Goal: Information Seeking & Learning: Learn about a topic

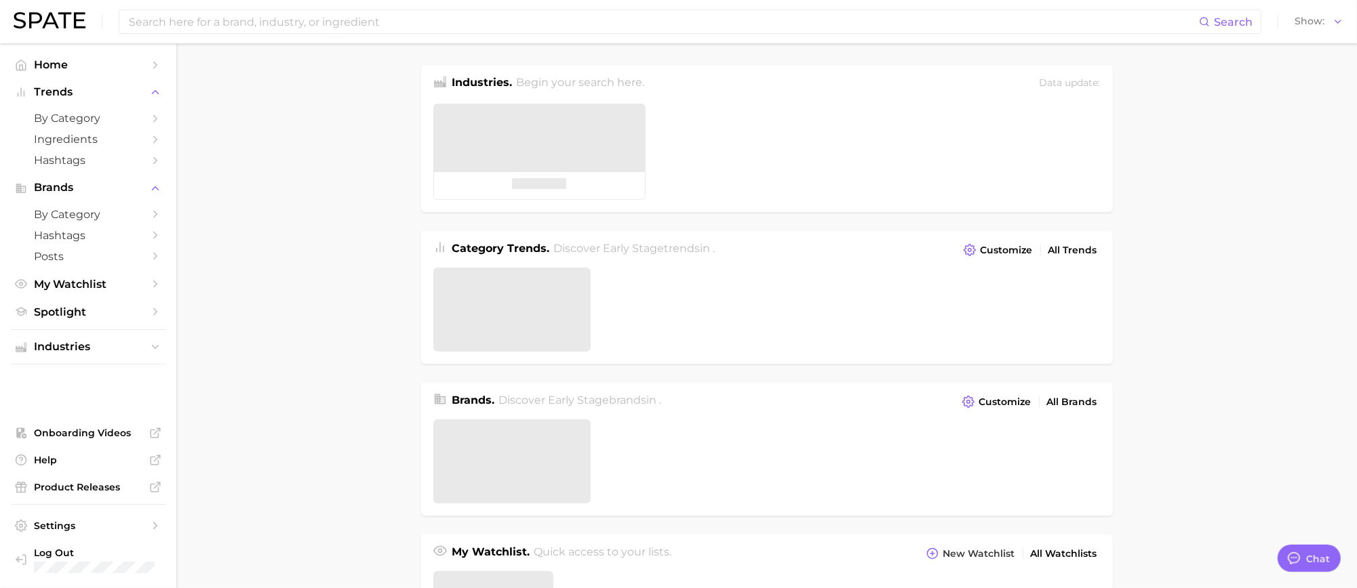
type textarea "x"
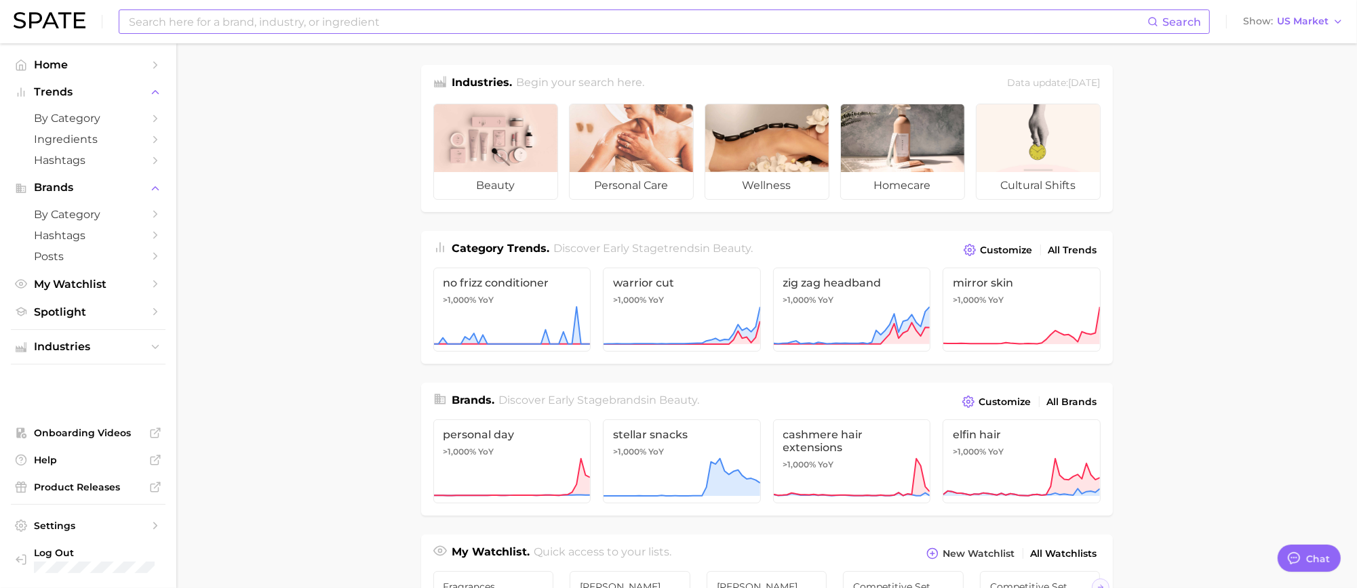
click at [219, 14] on input at bounding box center [637, 21] width 1020 height 23
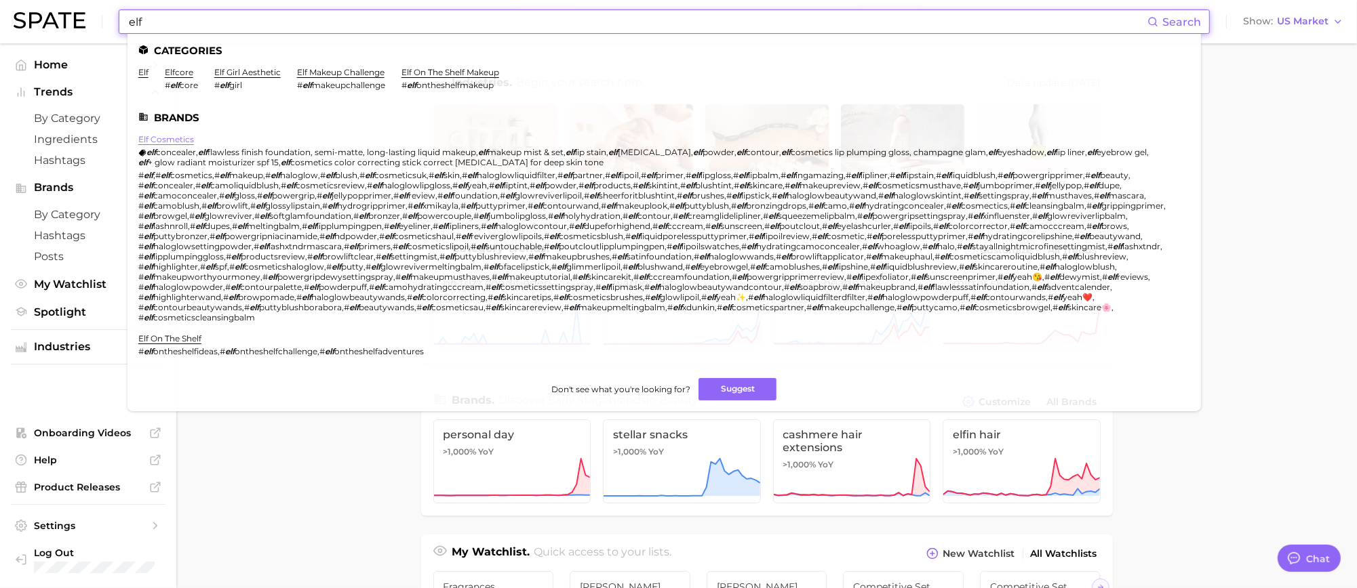
type input "elf"
click at [164, 138] on link "elf cosmetics" at bounding box center [166, 139] width 56 height 10
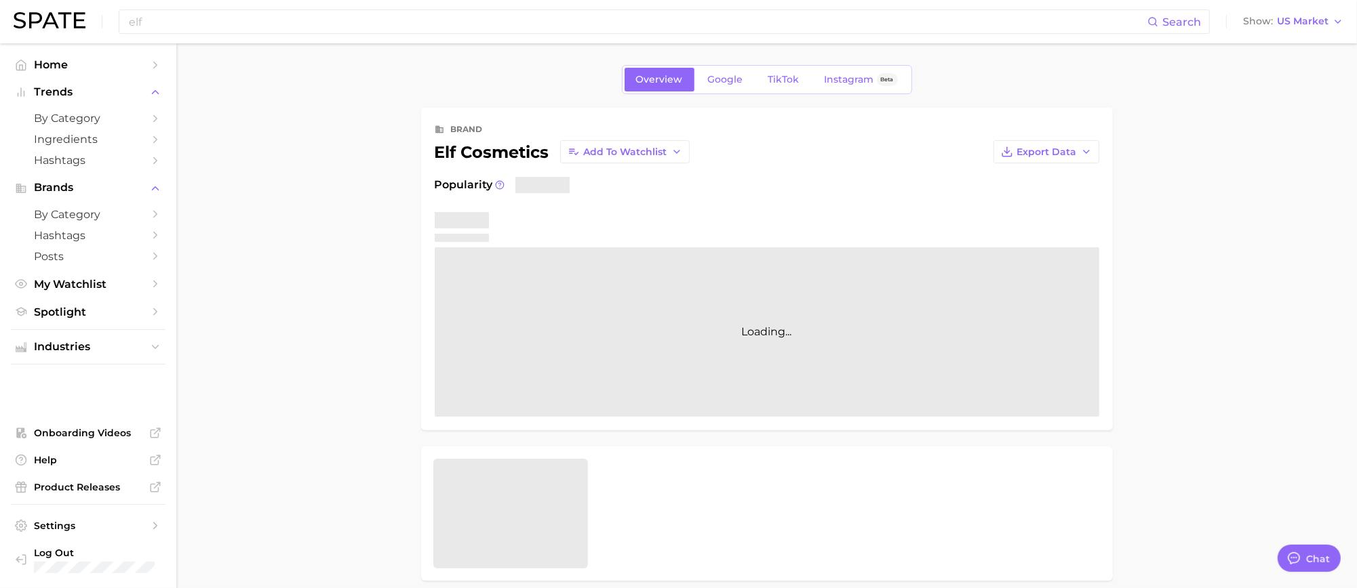
type textarea "x"
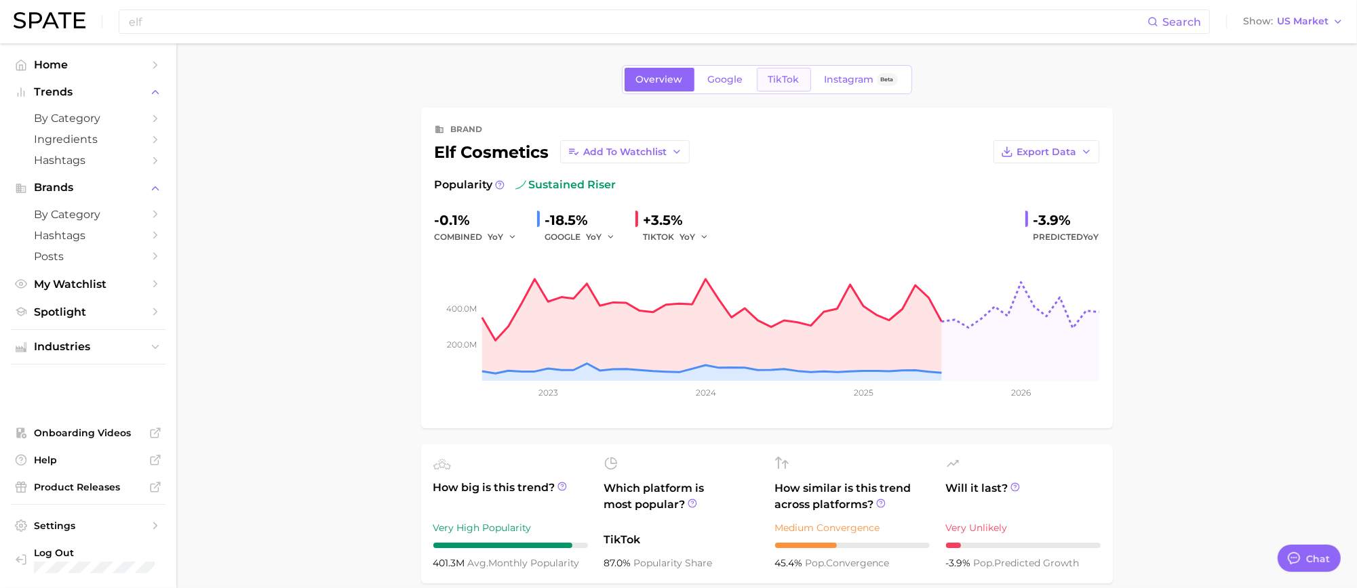
click at [768, 74] on span "TikTok" at bounding box center [783, 80] width 31 height 12
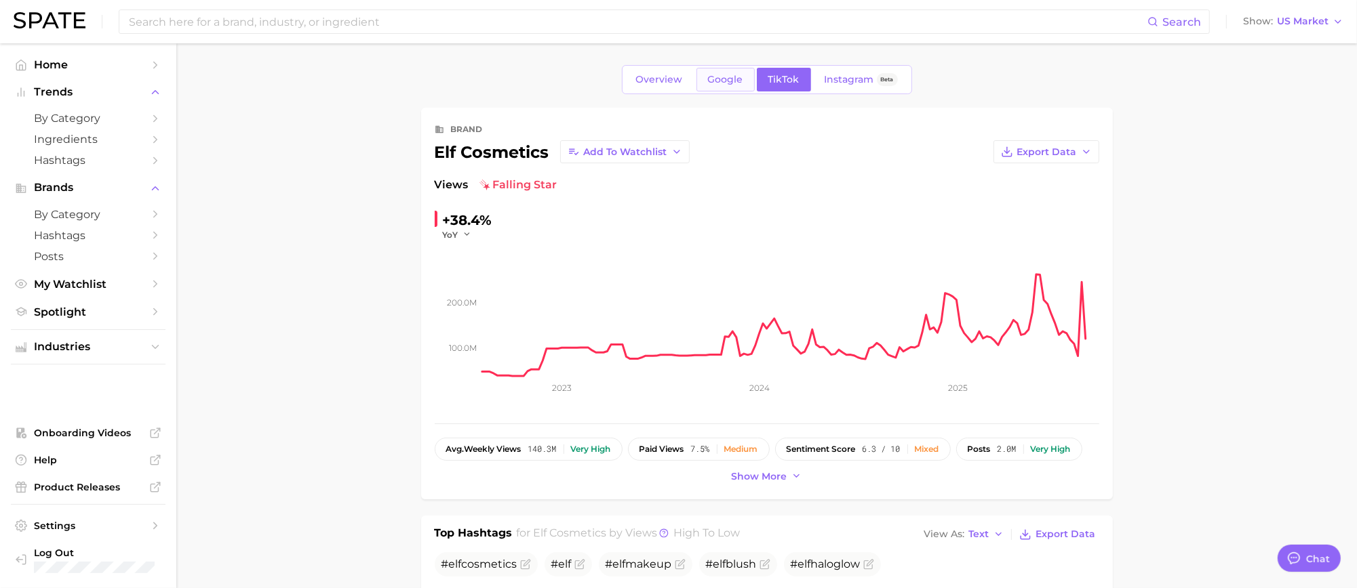
click at [731, 78] on span "Google" at bounding box center [725, 80] width 35 height 12
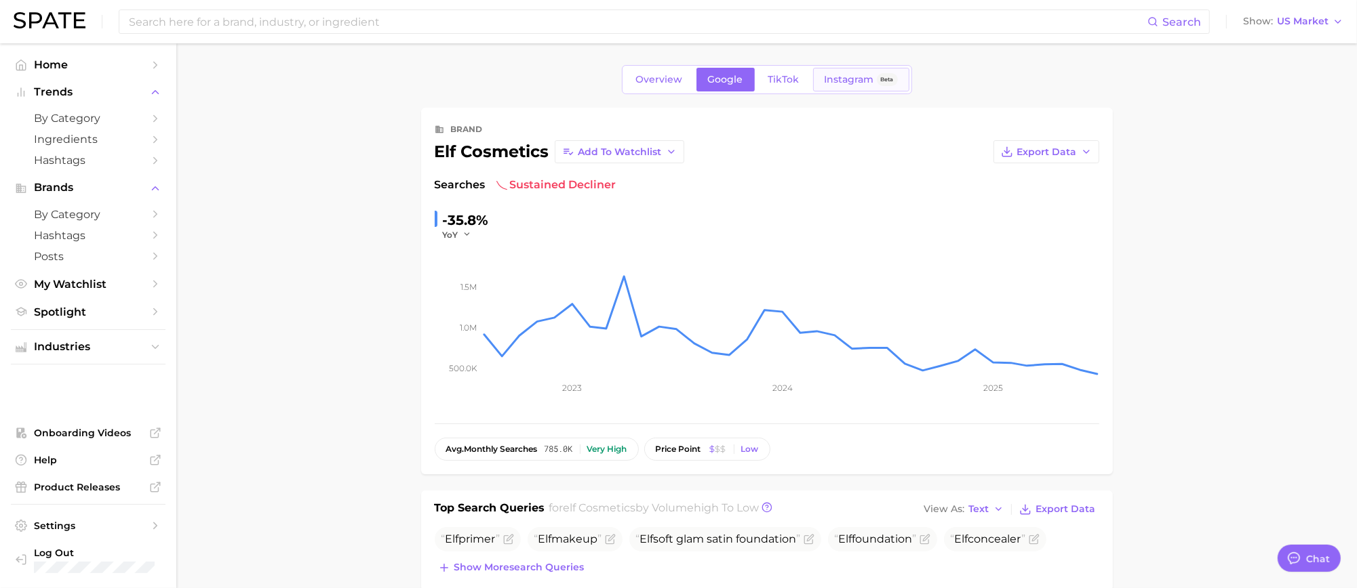
click at [845, 77] on span "Instagram" at bounding box center [848, 80] width 49 height 12
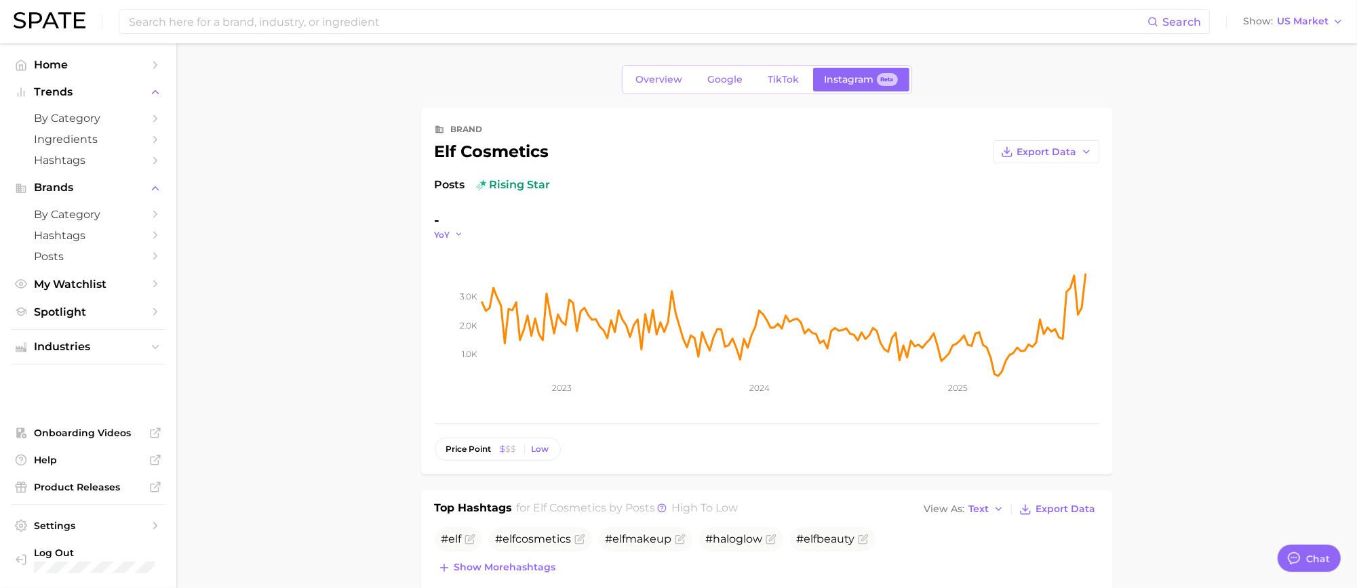
click at [452, 235] on button "YoY" at bounding box center [449, 235] width 29 height 12
click at [452, 327] on span "WoW" at bounding box center [454, 327] width 26 height 12
click at [465, 233] on icon "button" at bounding box center [466, 234] width 9 height 9
click at [466, 254] on button "YoY" at bounding box center [509, 254] width 149 height 24
click at [458, 235] on icon "button" at bounding box center [458, 234] width 9 height 9
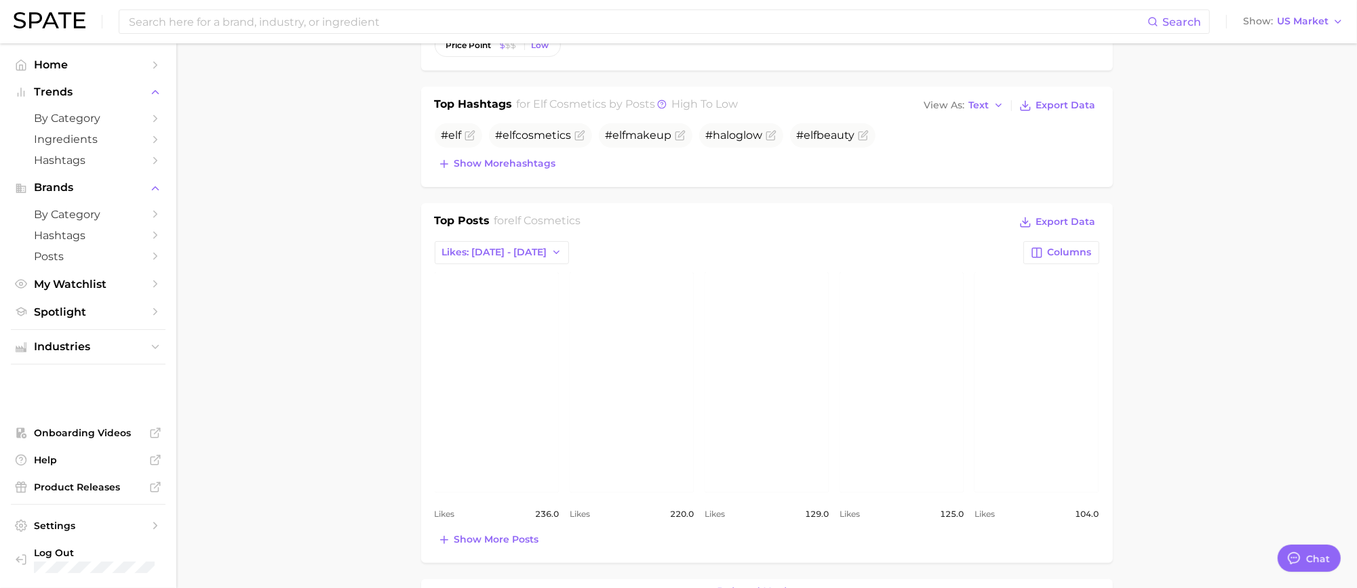
scroll to position [424, 0]
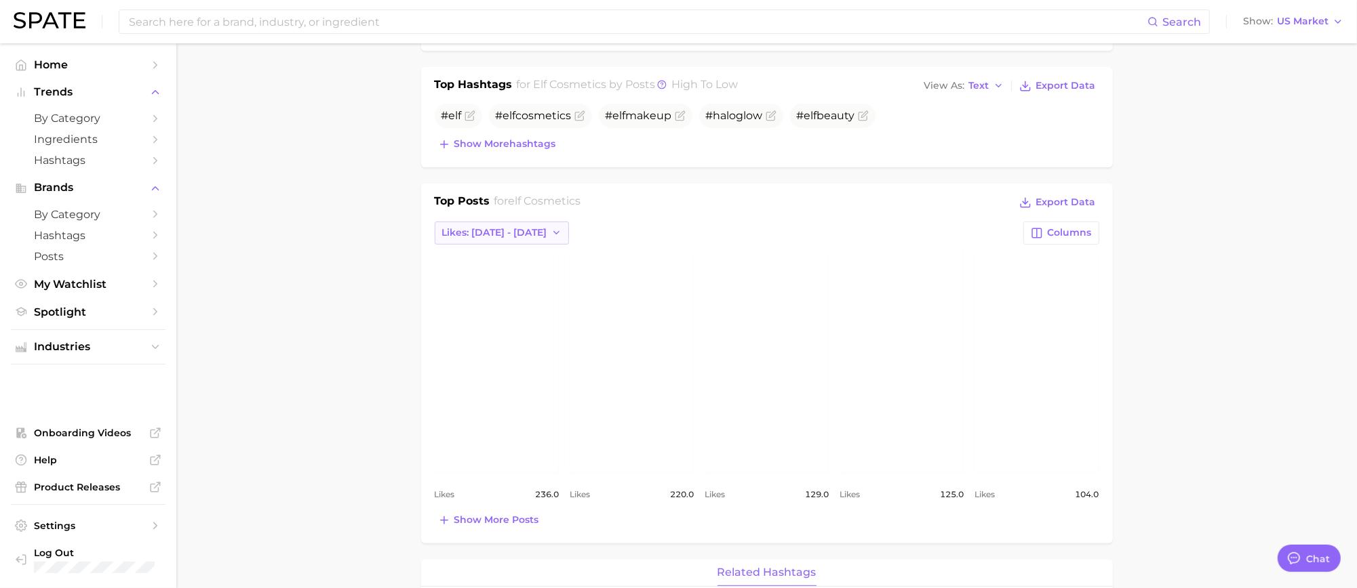
click at [524, 229] on span "Likes: [DATE] - [DATE]" at bounding box center [494, 233] width 105 height 12
click at [510, 278] on span "Likes: [DATE] - [DATE]" at bounding box center [493, 283] width 105 height 12
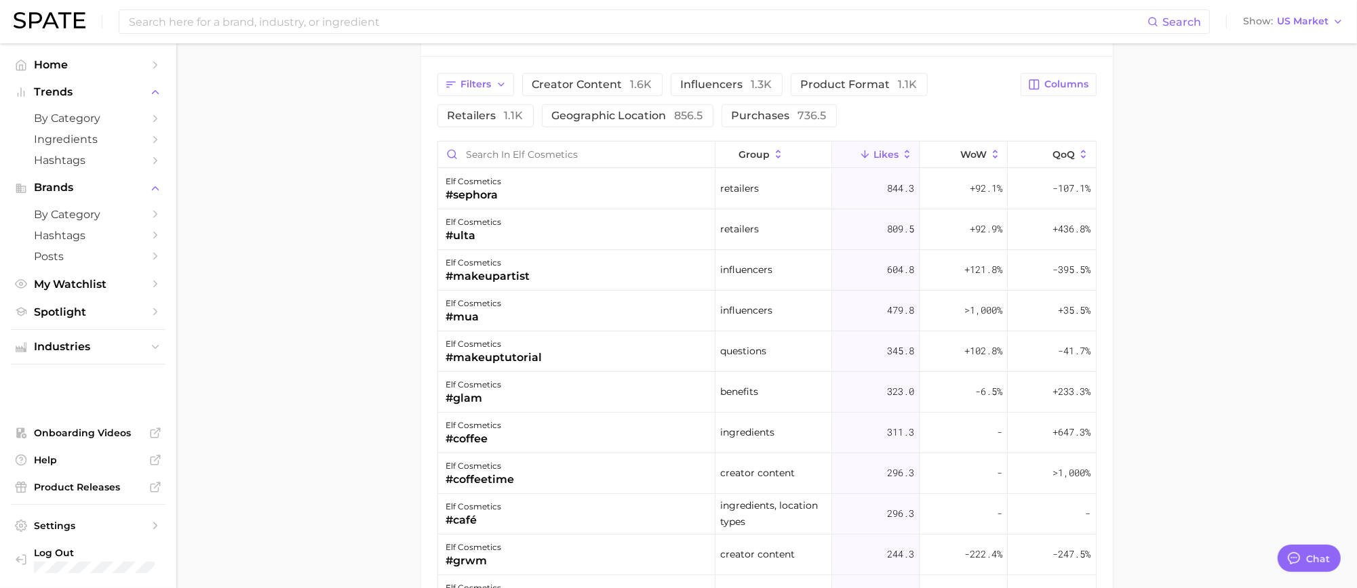
scroll to position [932, 0]
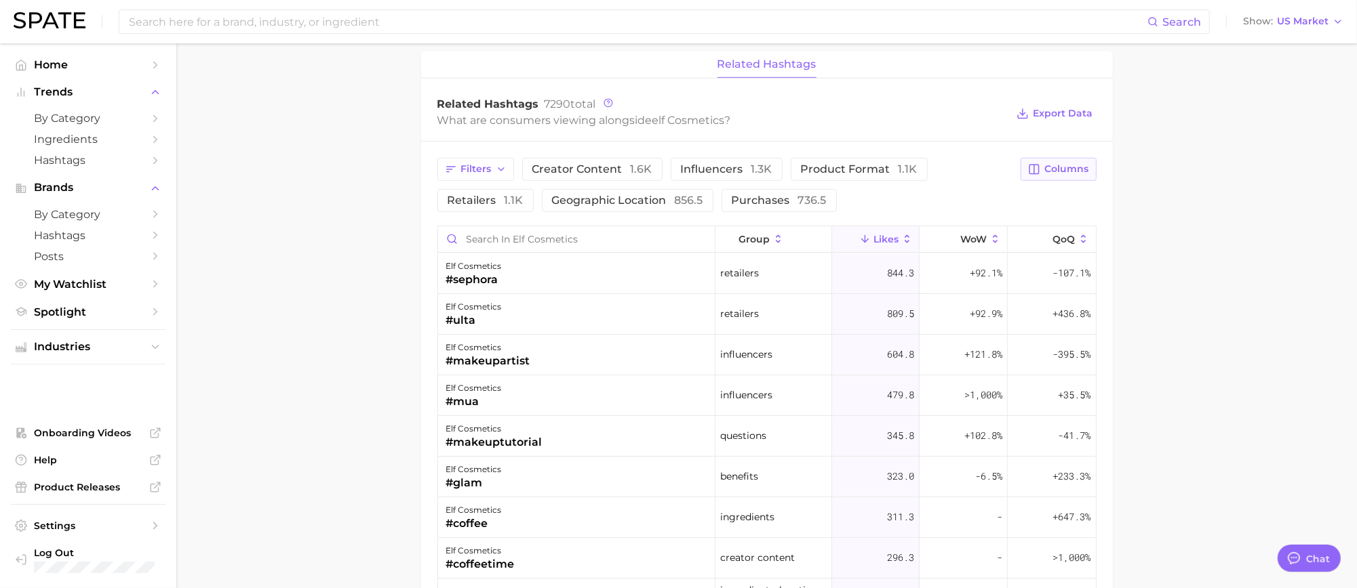
click at [1092, 170] on button "Columns" at bounding box center [1057, 169] width 75 height 23
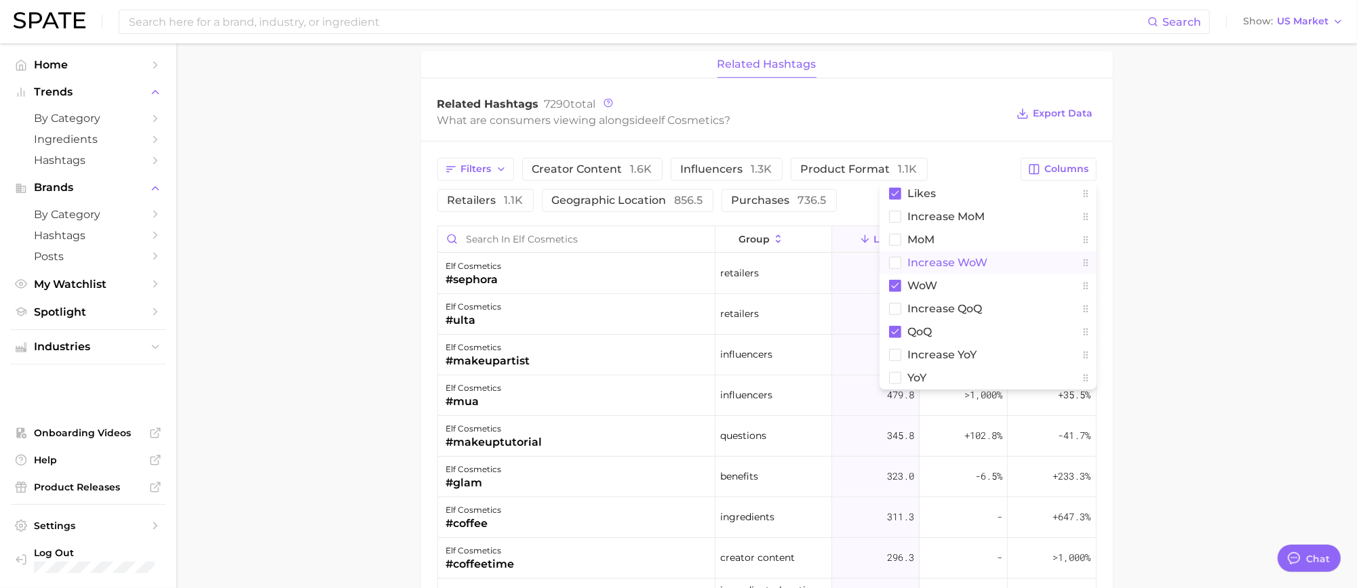
click at [894, 264] on rect at bounding box center [895, 263] width 12 height 12
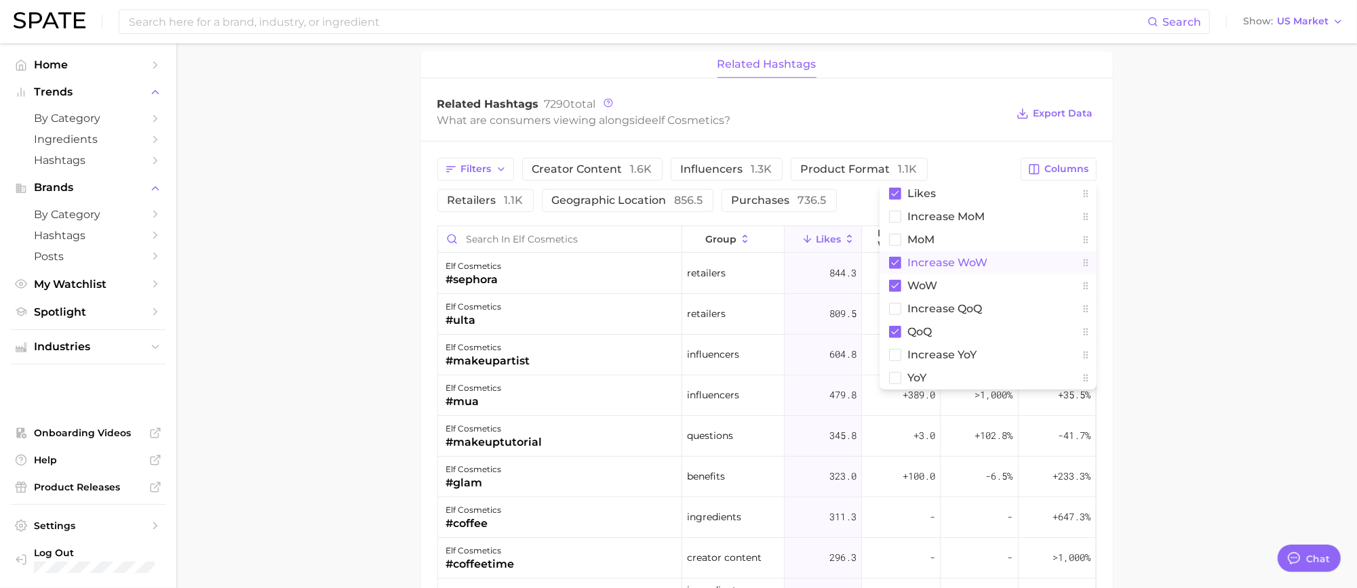
click at [1233, 303] on main "Overview Google TikTok Instagram Beta brand elf cosmetics Export Data Posts ris…" at bounding box center [766, 4] width 1180 height 1787
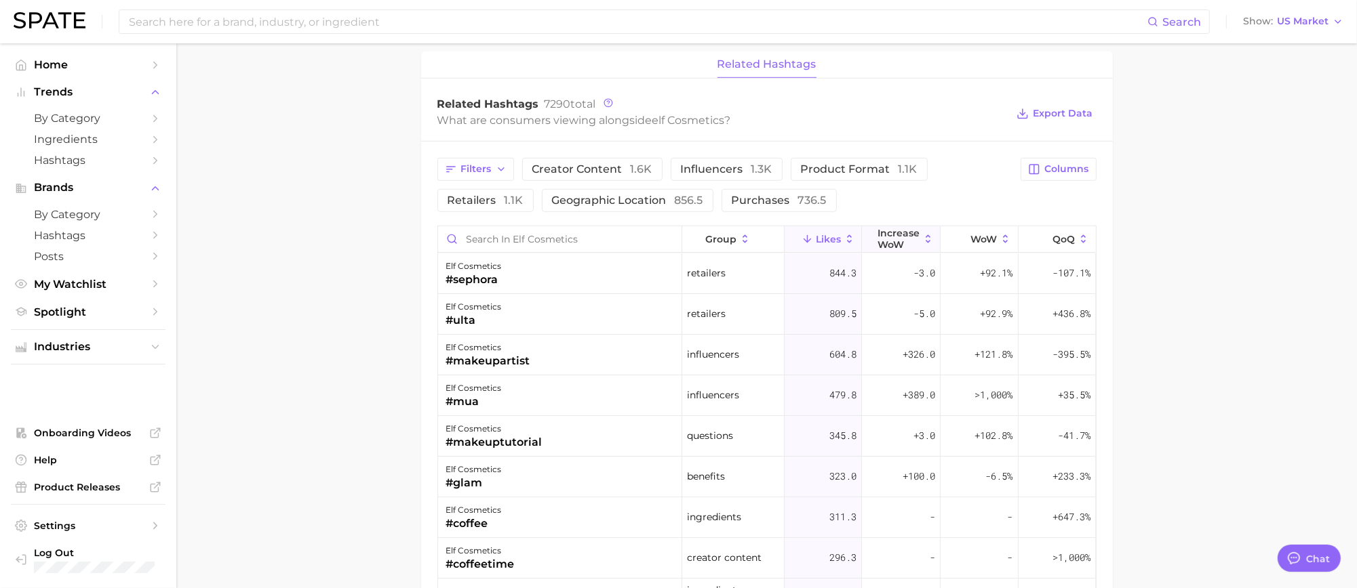
click at [896, 238] on span "Increase WoW" at bounding box center [898, 239] width 42 height 22
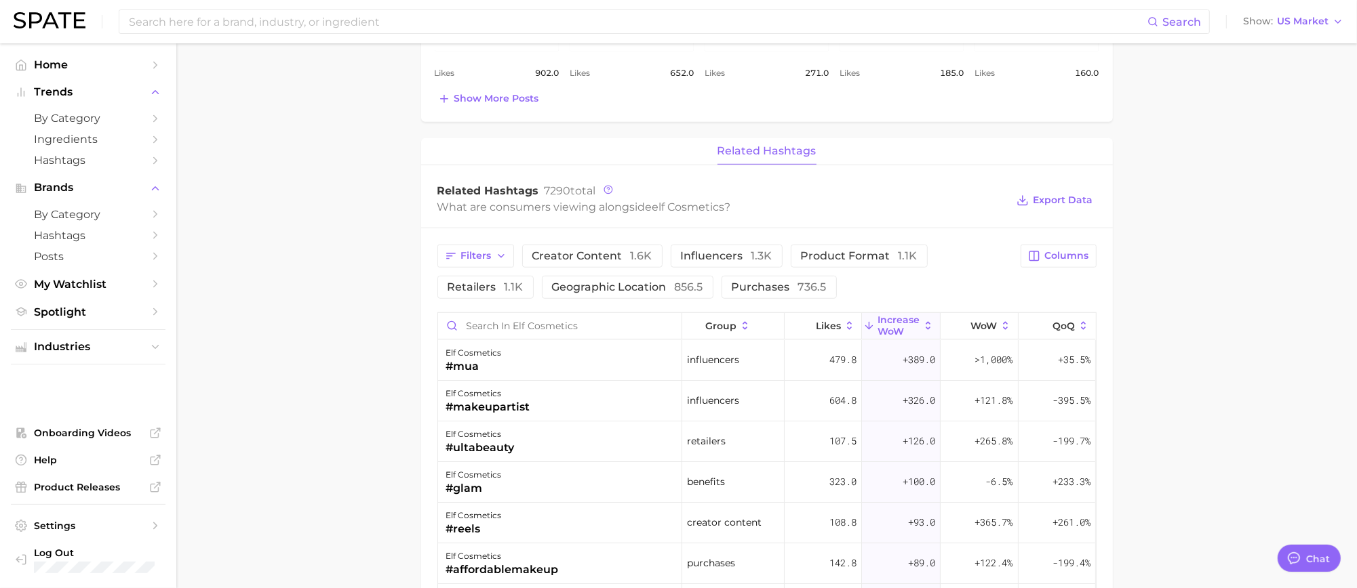
scroll to position [847, 0]
click at [513, 254] on button "Filters" at bounding box center [475, 254] width 77 height 23
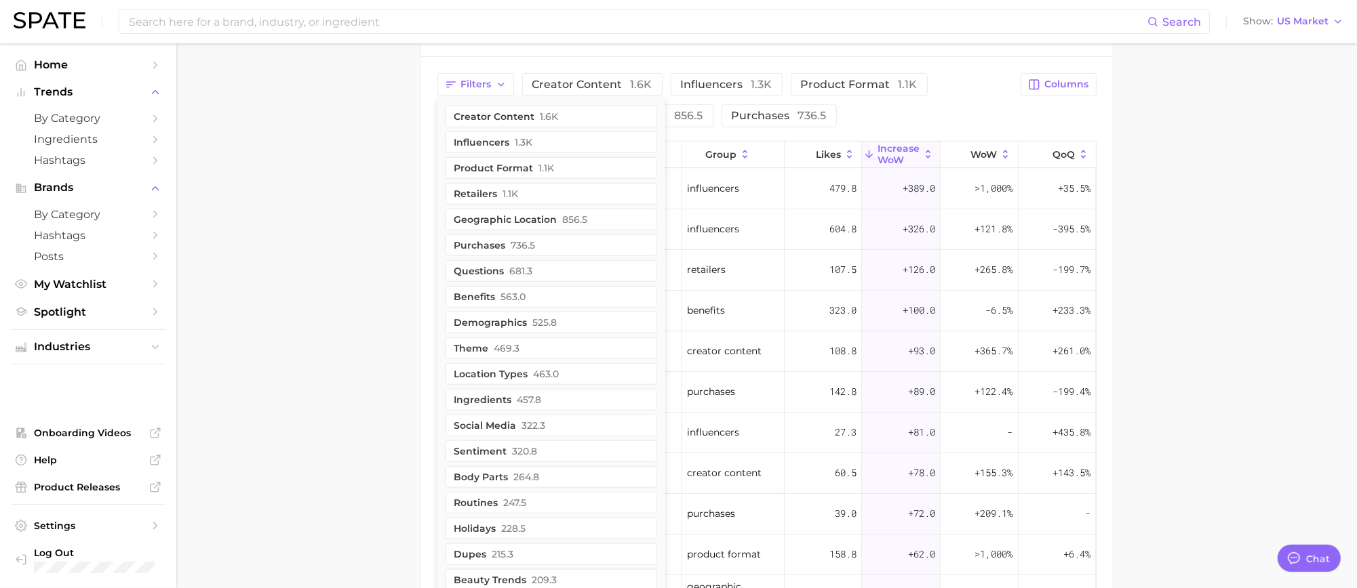
scroll to position [1102, 0]
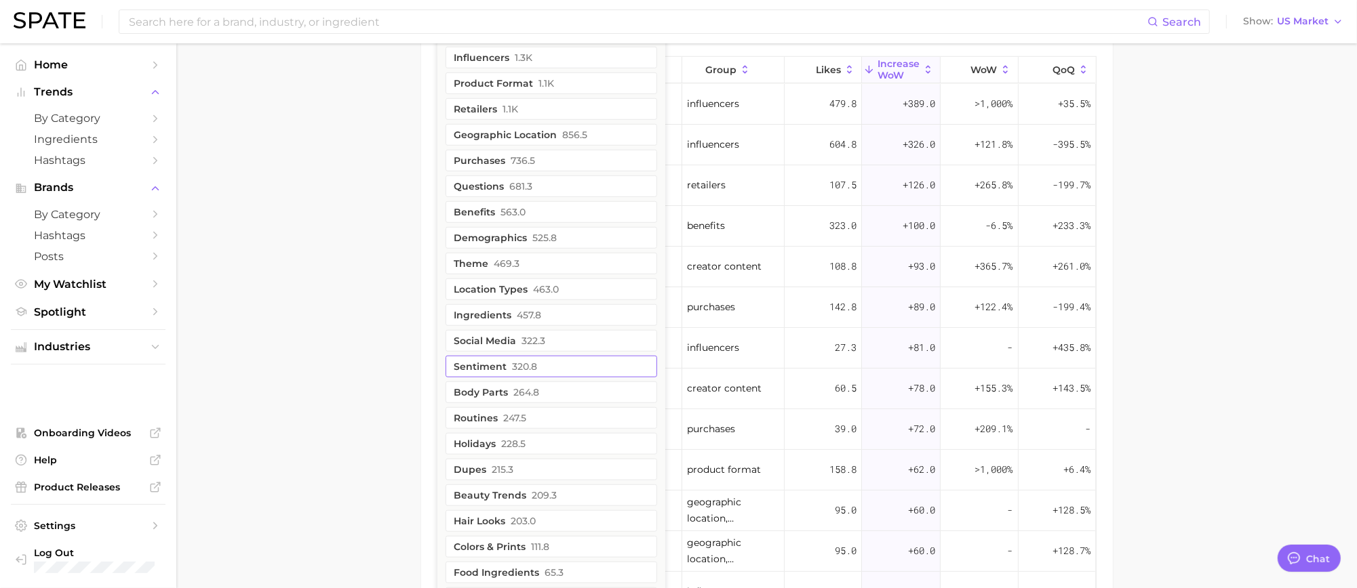
click at [521, 367] on span "320.8" at bounding box center [525, 366] width 25 height 11
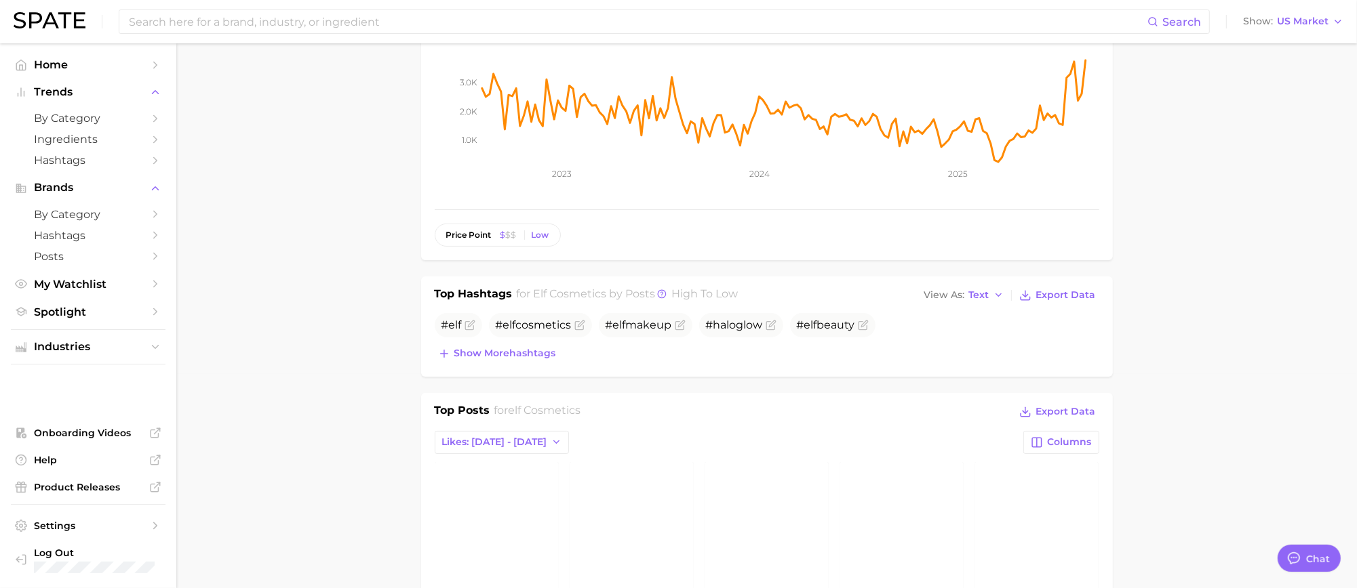
scroll to position [0, 0]
